Goal: Information Seeking & Learning: Learn about a topic

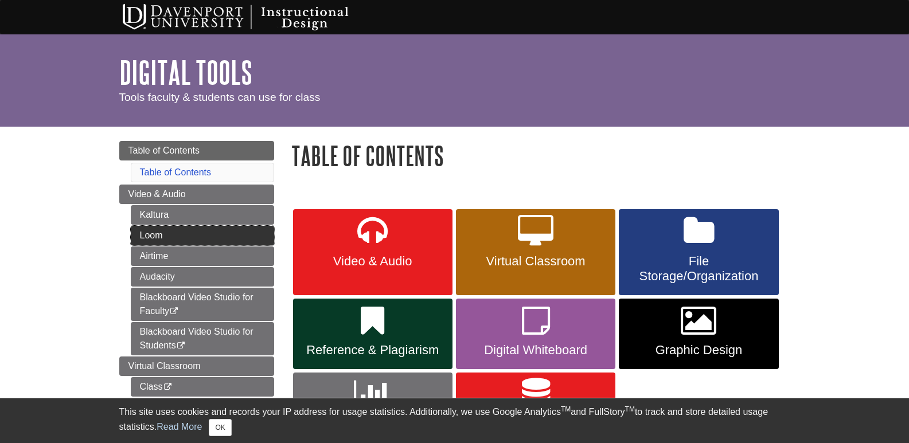
click at [152, 235] on link "Loom" at bounding box center [202, 236] width 143 height 20
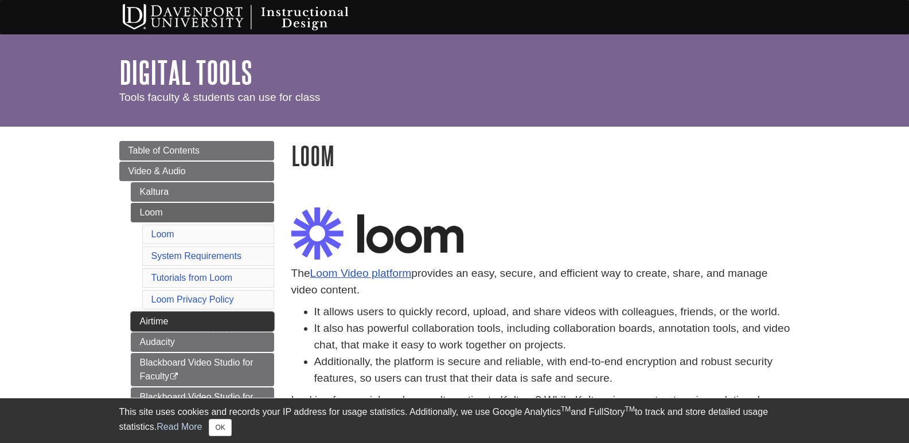
click at [146, 321] on link "Airtime" at bounding box center [202, 322] width 143 height 20
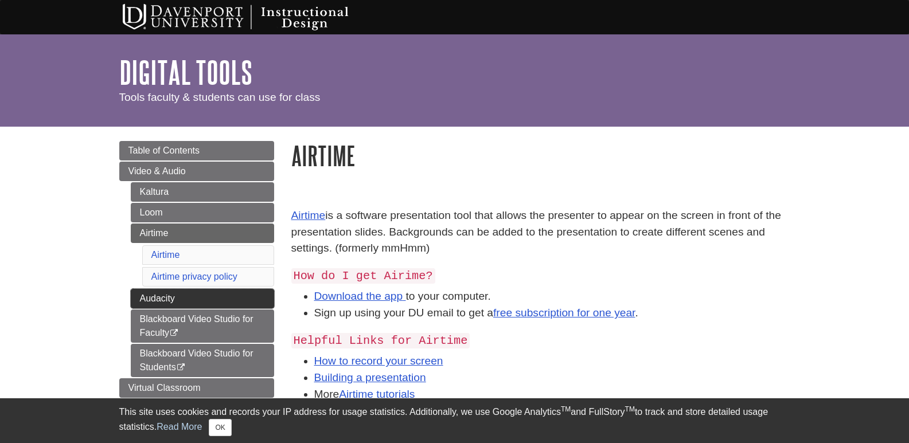
click at [150, 302] on link "Audacity" at bounding box center [202, 299] width 143 height 20
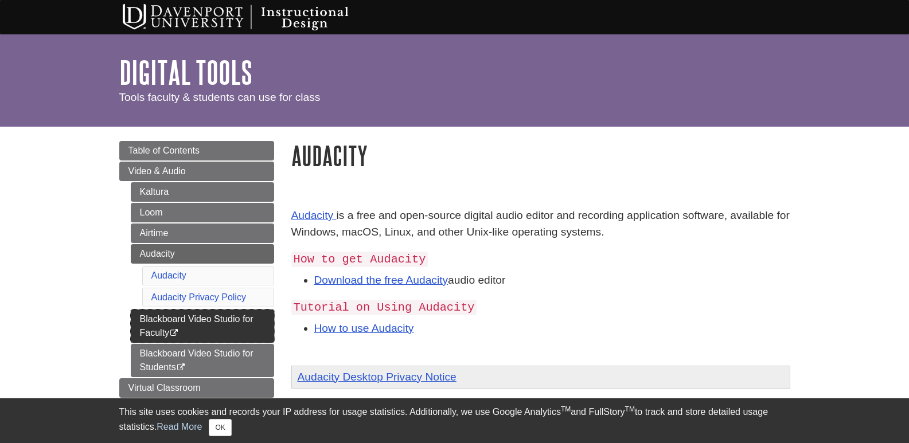
click at [156, 319] on link "Blackboard Video Studio for Faculty This link opens in a new window" at bounding box center [202, 326] width 143 height 33
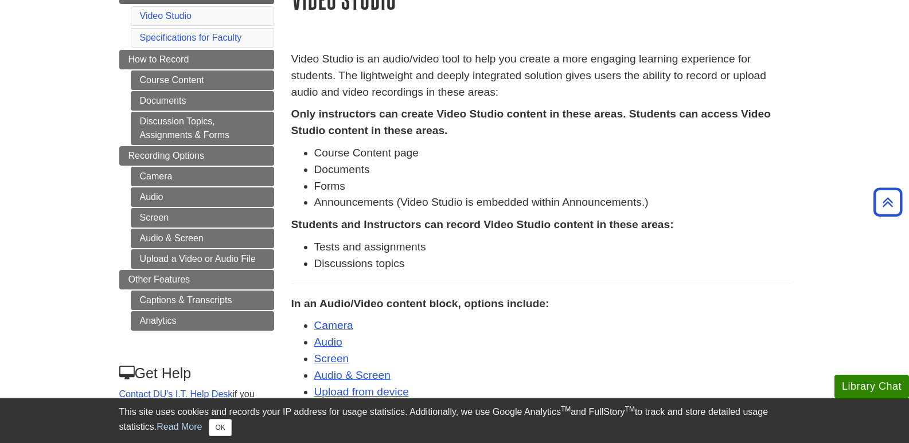
scroll to position [105, 0]
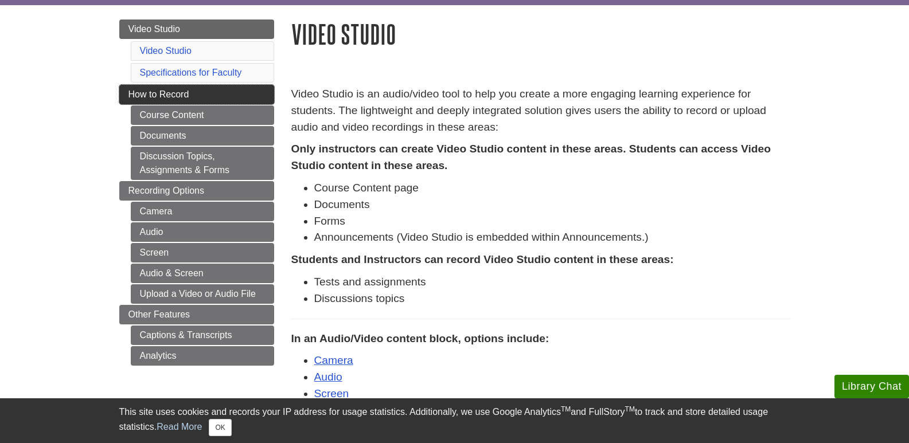
click at [169, 96] on span "How to Record" at bounding box center [158, 94] width 61 height 10
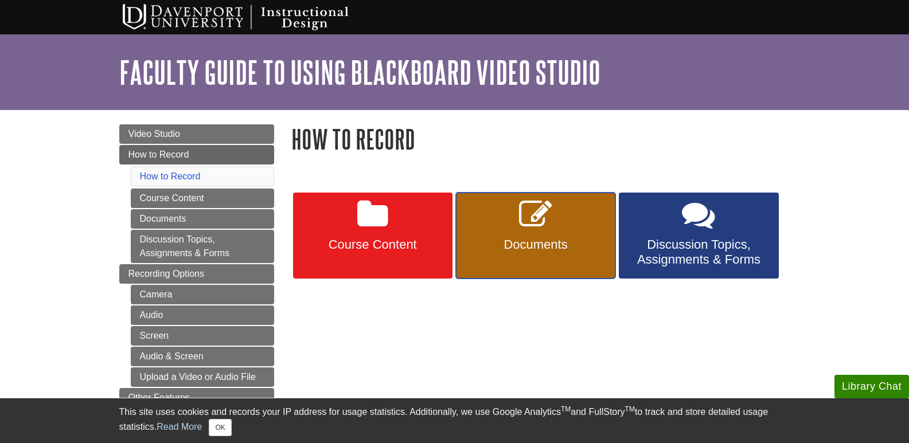
click at [542, 223] on icon at bounding box center [535, 214] width 33 height 33
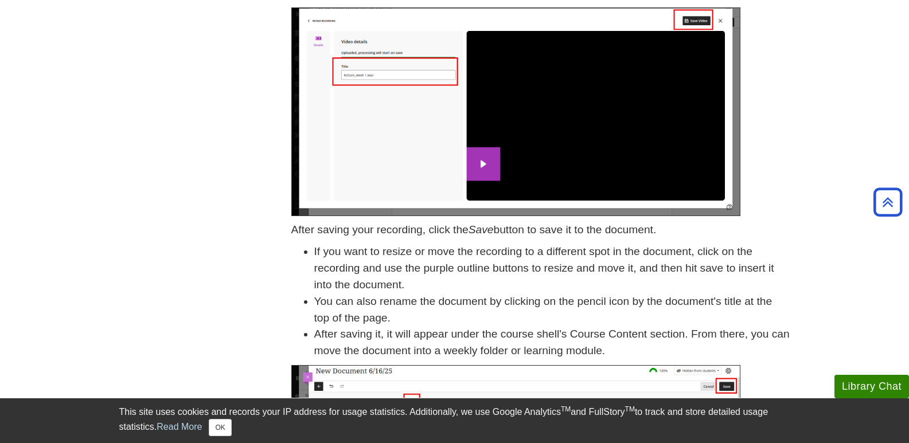
scroll to position [793, 0]
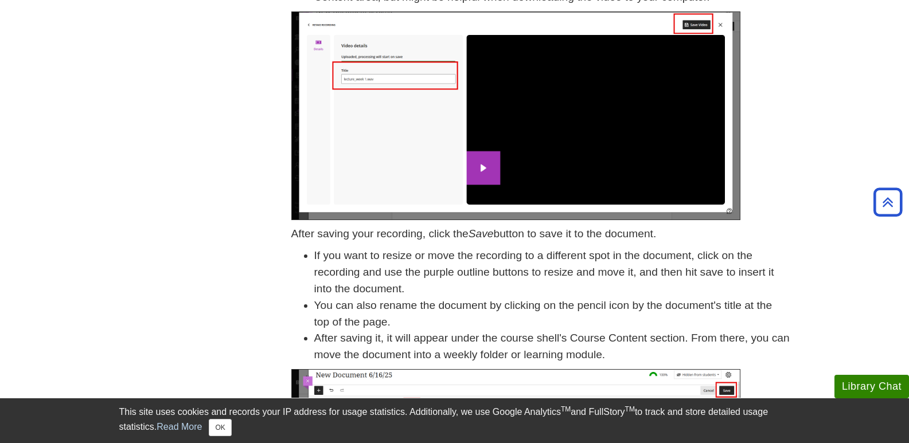
click at [493, 165] on img at bounding box center [515, 115] width 449 height 209
click at [484, 168] on img at bounding box center [515, 115] width 449 height 209
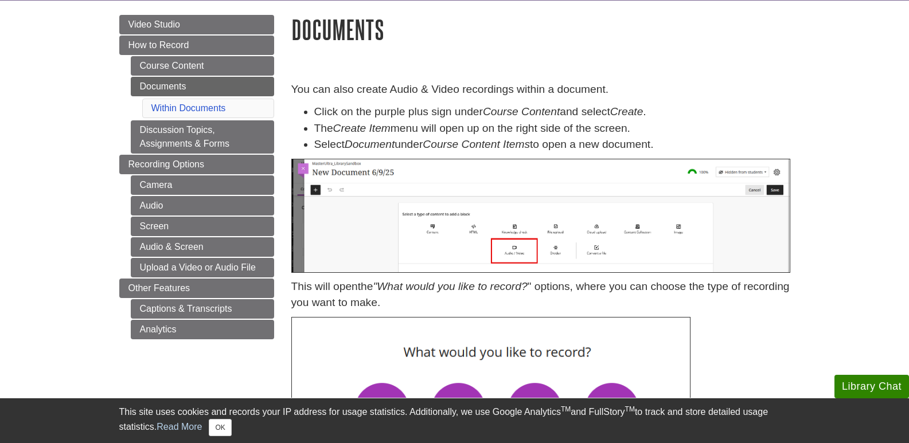
scroll to position [114, 0]
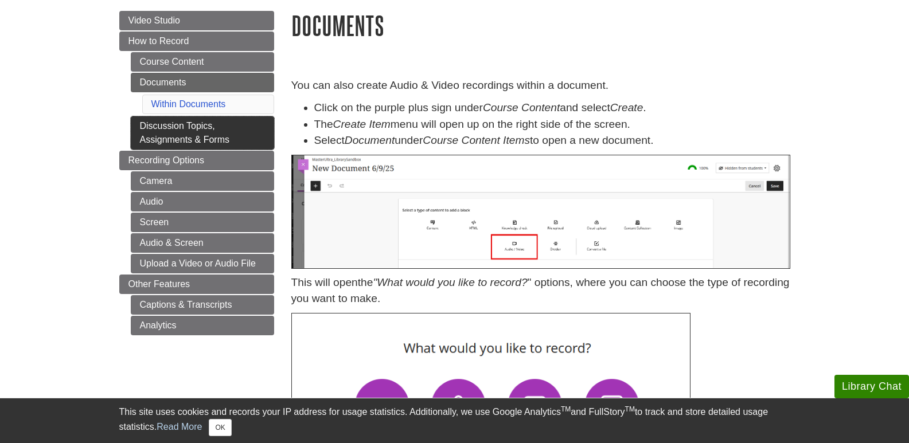
click at [237, 130] on link "Discussion Topics, Assignments & Forms" at bounding box center [202, 132] width 143 height 33
